Goal: Task Accomplishment & Management: Use online tool/utility

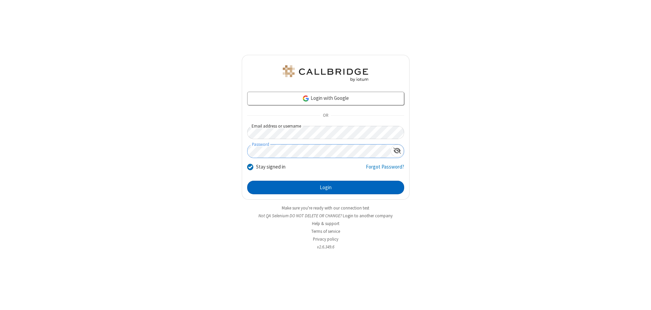
click at [325, 188] on button "Login" at bounding box center [325, 188] width 157 height 14
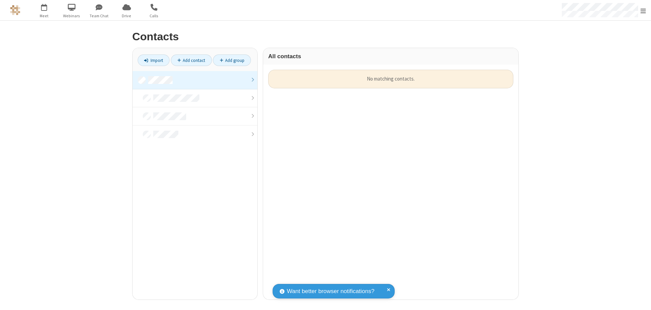
scroll to position [230, 250]
click at [195, 80] on link at bounding box center [194, 80] width 125 height 18
click at [153, 60] on link "Import" at bounding box center [154, 61] width 32 height 12
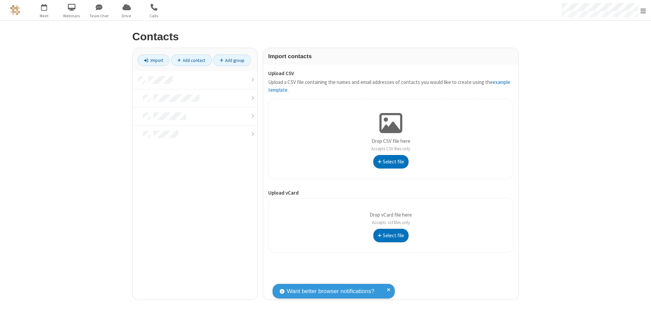
type input "C:\fakepath\address_book_contacts.csv"
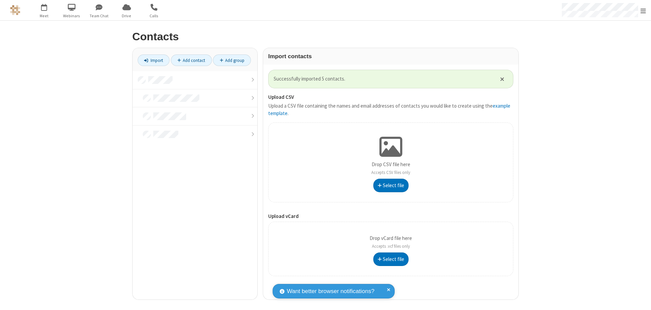
click at [195, 80] on link at bounding box center [194, 80] width 125 height 18
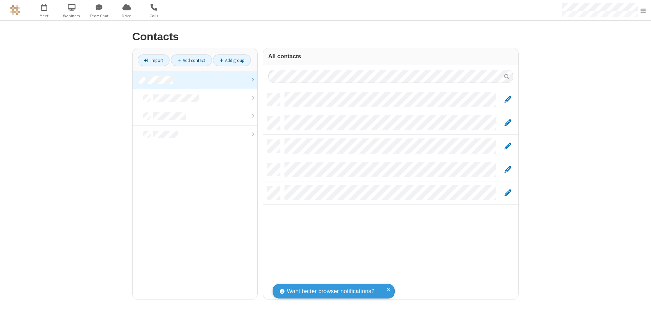
scroll to position [207, 250]
